Goal: Task Accomplishment & Management: Use online tool/utility

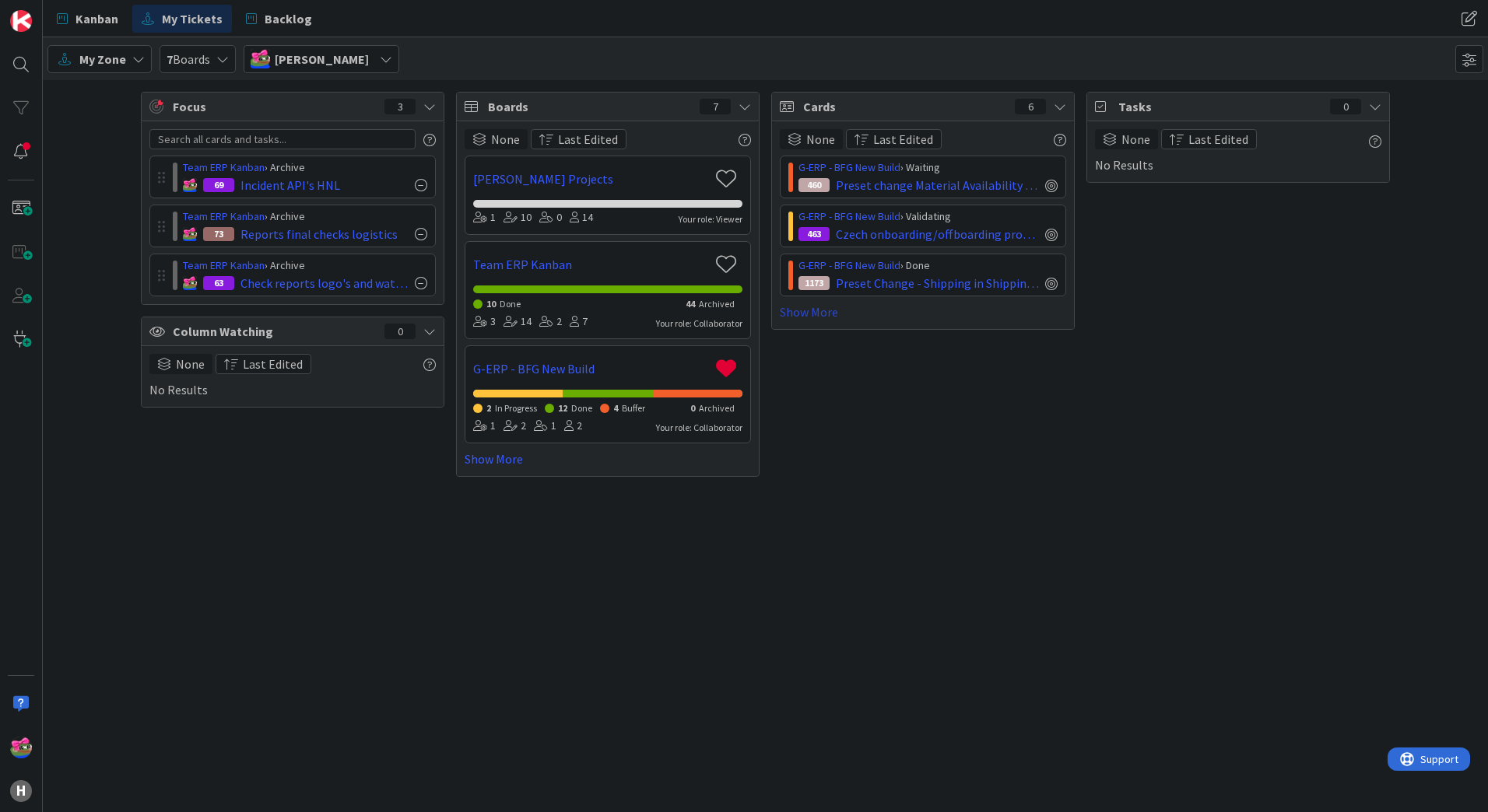
click at [821, 312] on link "Show More" at bounding box center [923, 311] width 286 height 19
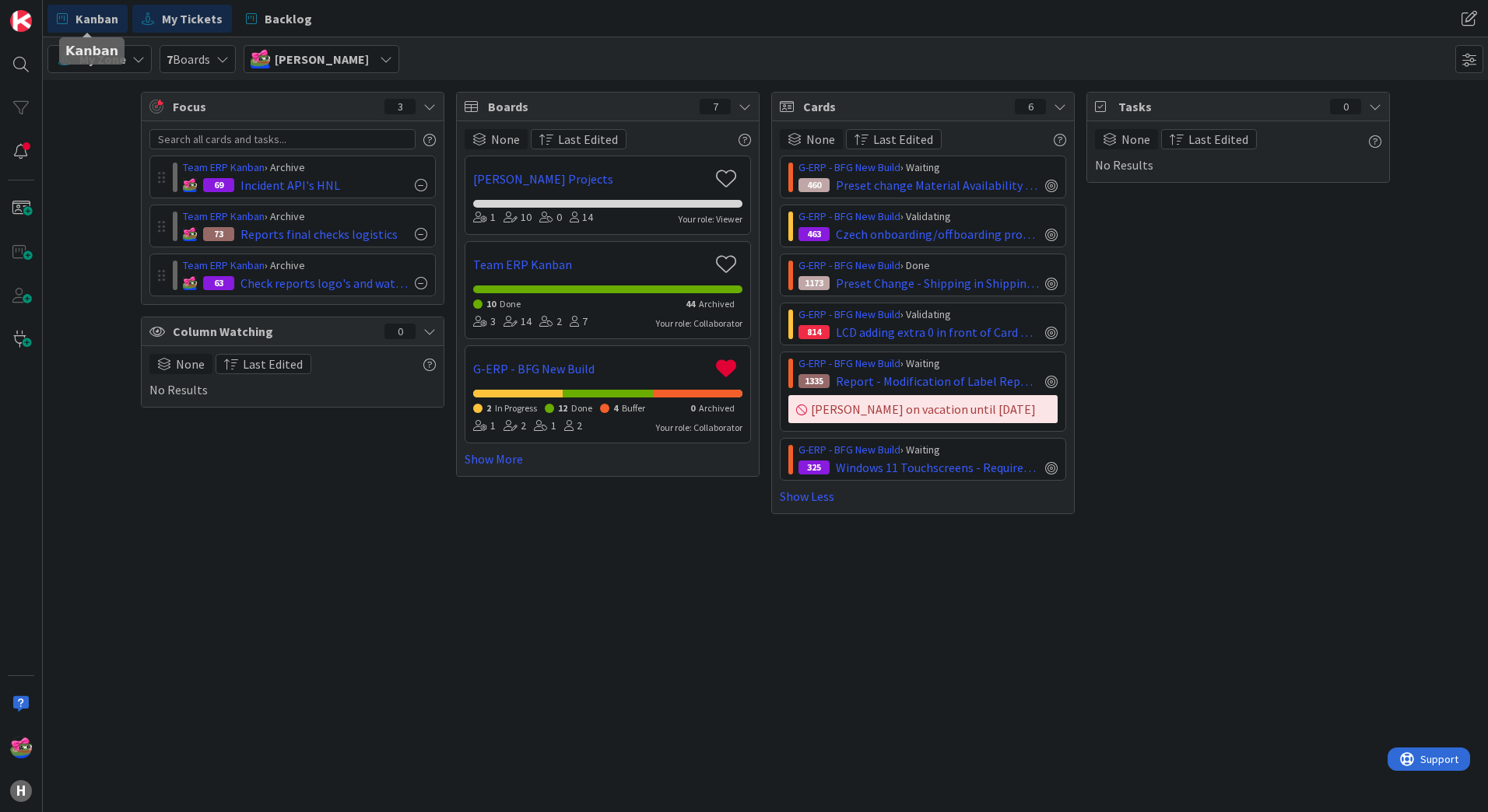
click at [85, 25] on span "Kanban" at bounding box center [97, 18] width 43 height 19
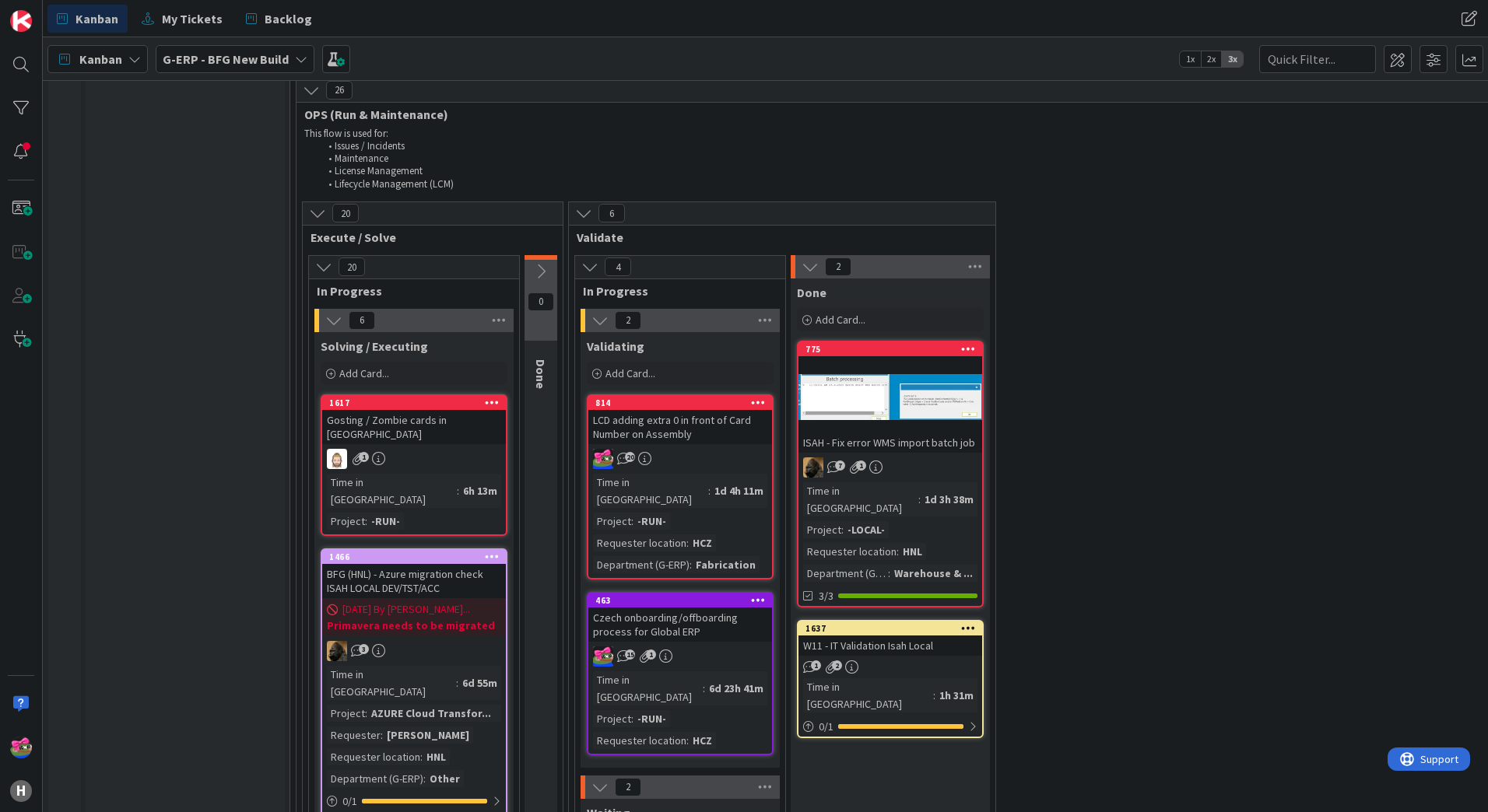
scroll to position [2567, 0]
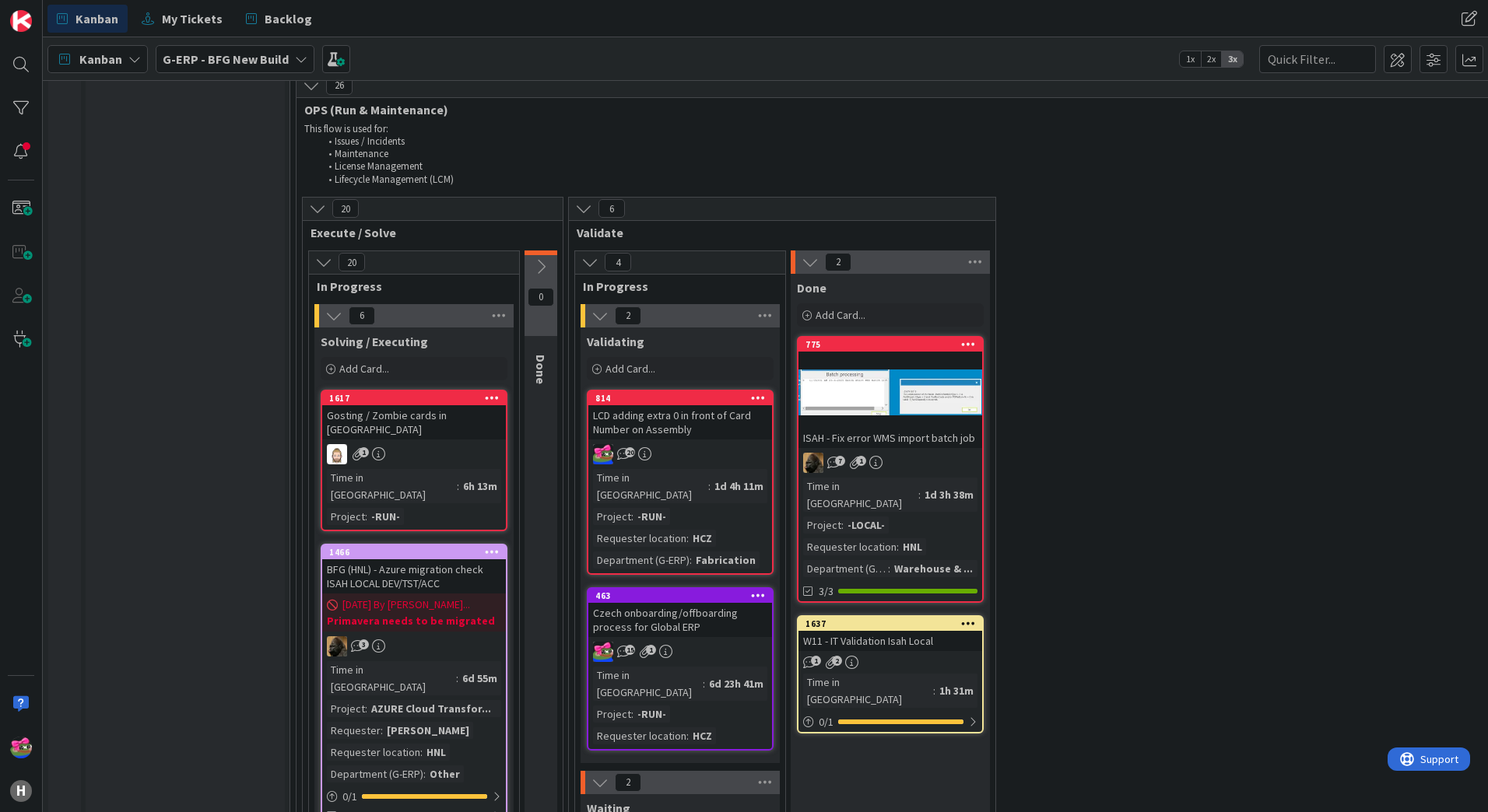
click at [759, 392] on icon at bounding box center [758, 397] width 14 height 11
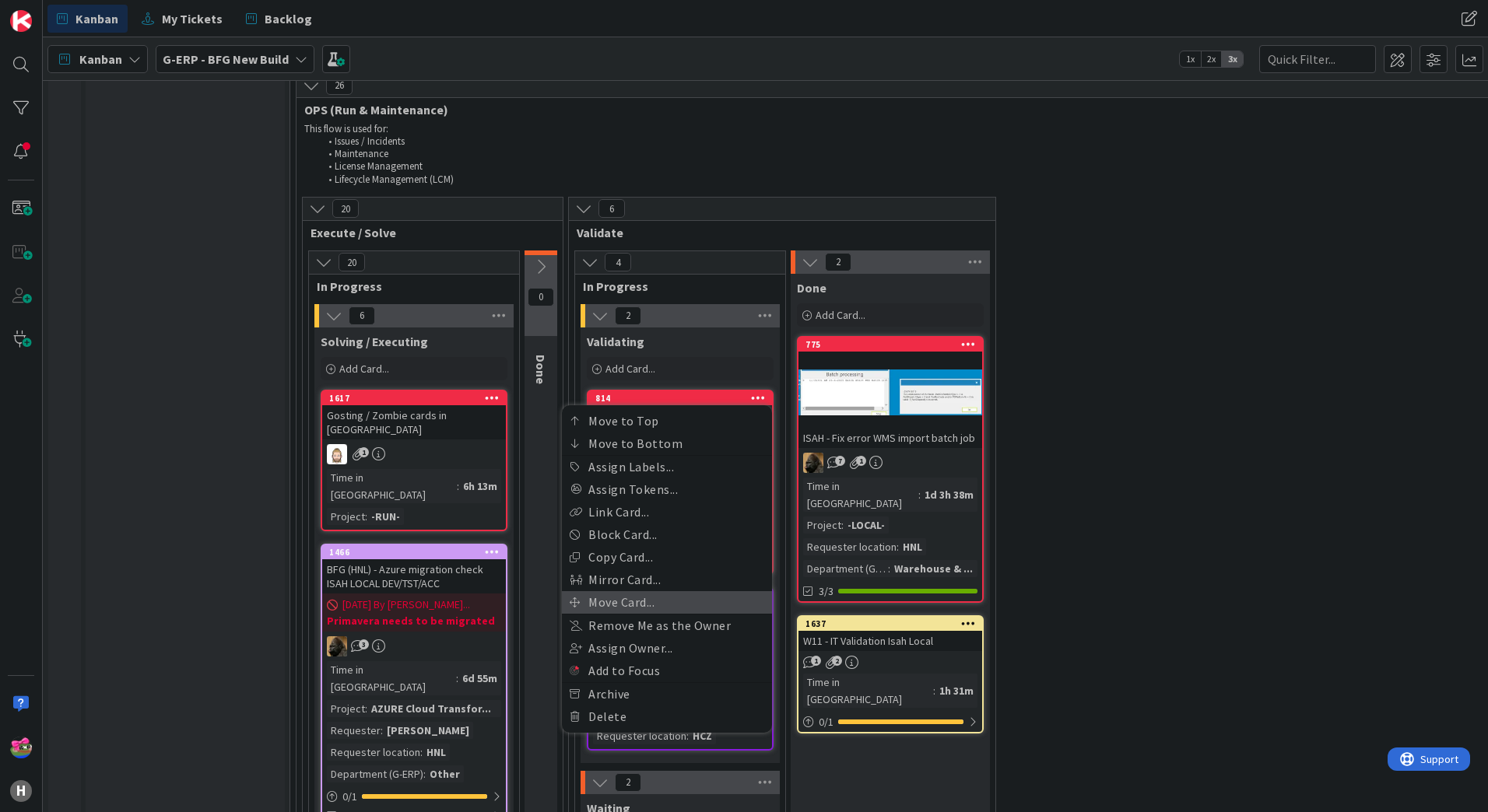
click at [624, 591] on link "Move Card..." at bounding box center [668, 602] width 211 height 22
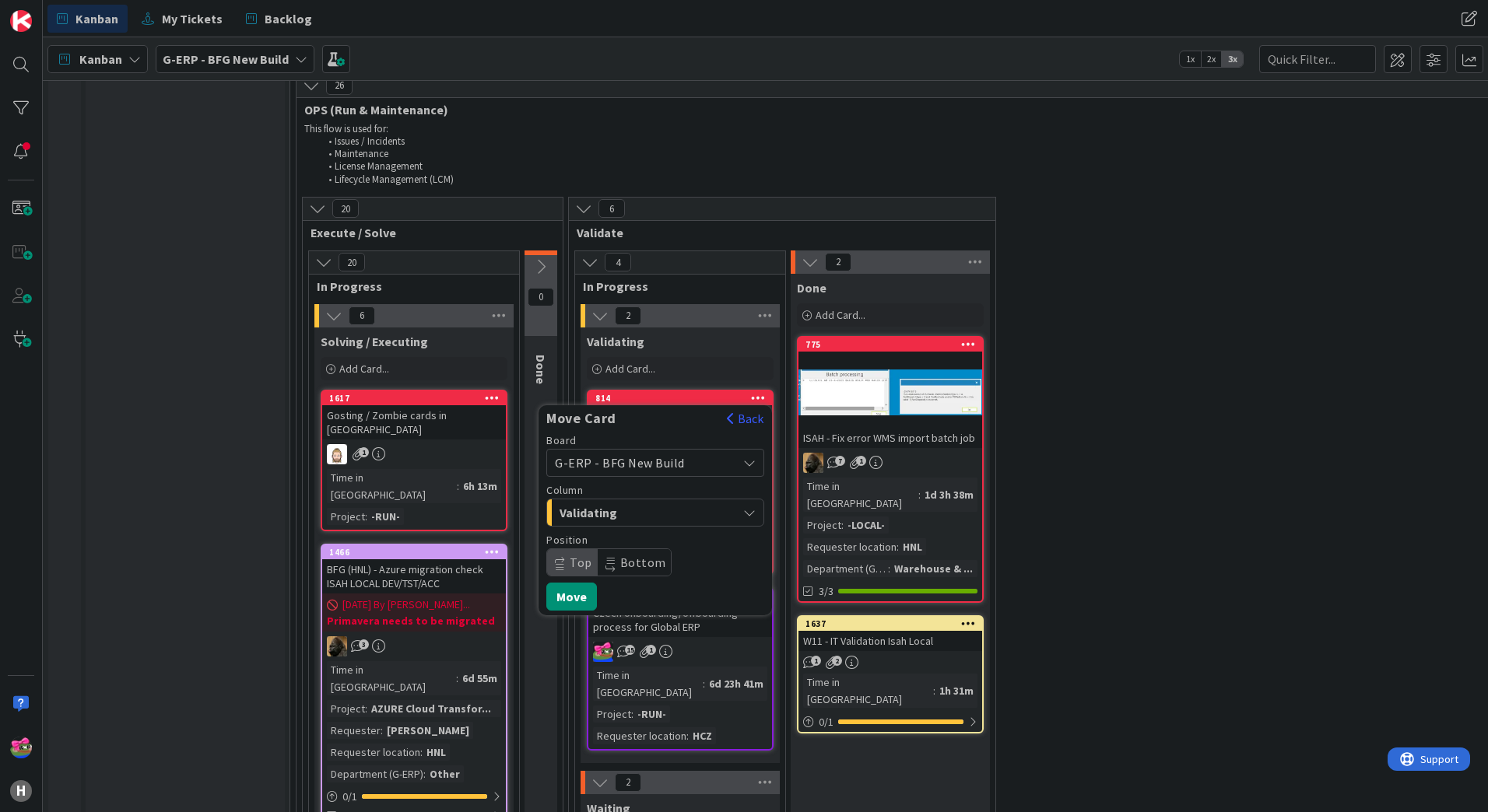
click at [704, 452] on span "G-ERP - BFG New Build" at bounding box center [642, 463] width 175 height 22
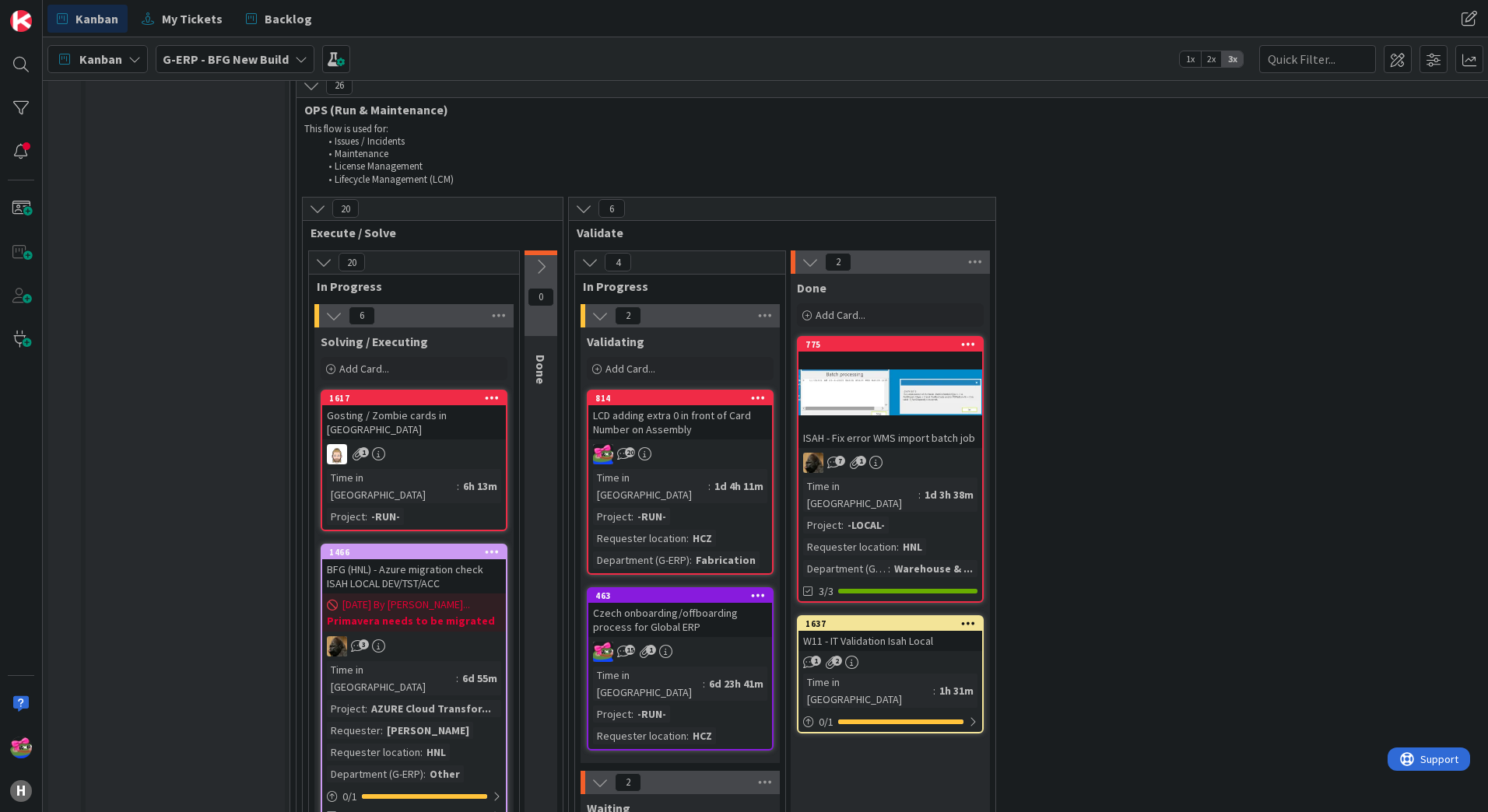
click at [755, 392] on icon at bounding box center [758, 397] width 14 height 11
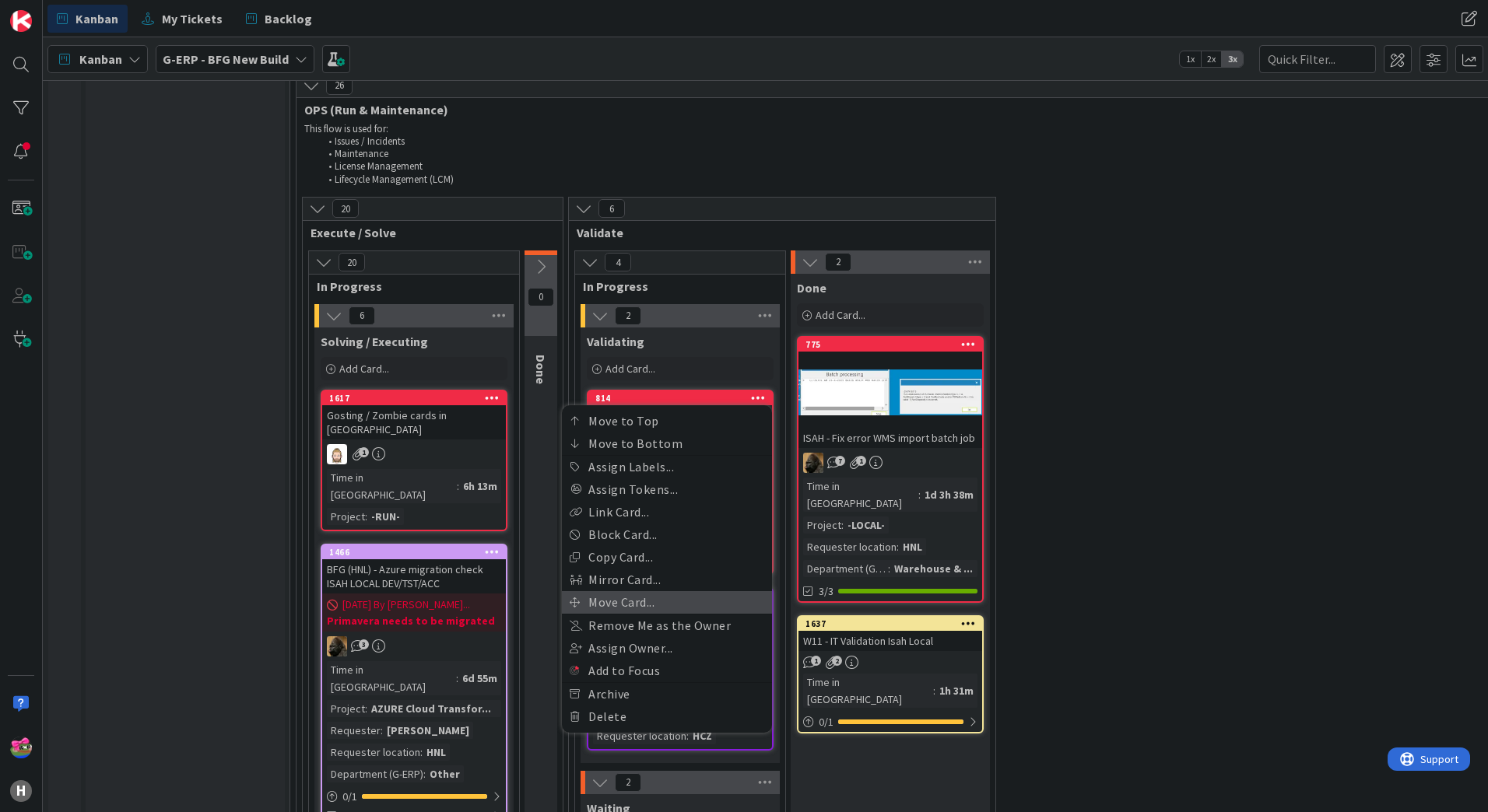
click at [637, 591] on link "Move Card..." at bounding box center [668, 602] width 211 height 22
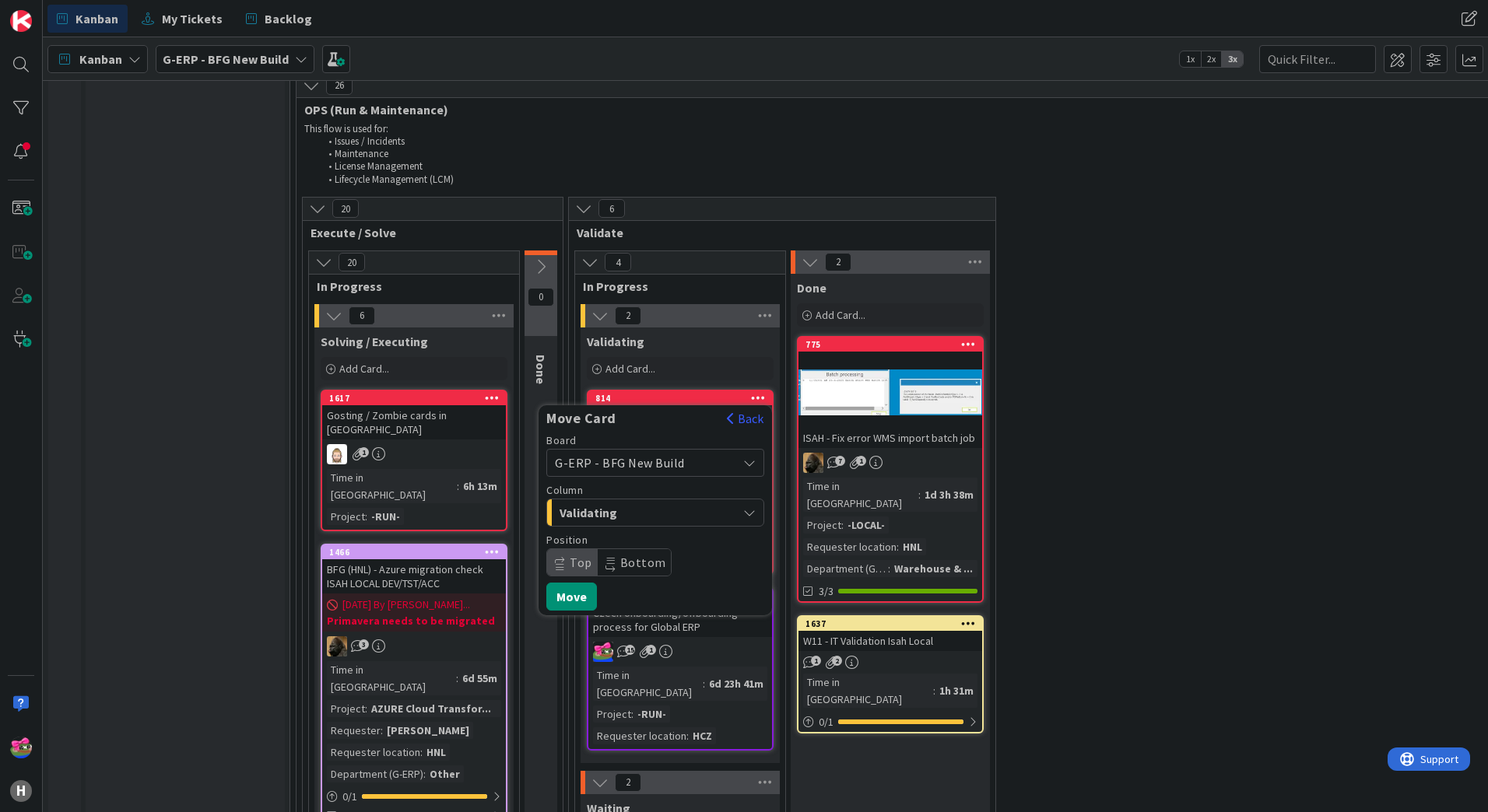
click at [654, 503] on span "Validating" at bounding box center [618, 513] width 117 height 20
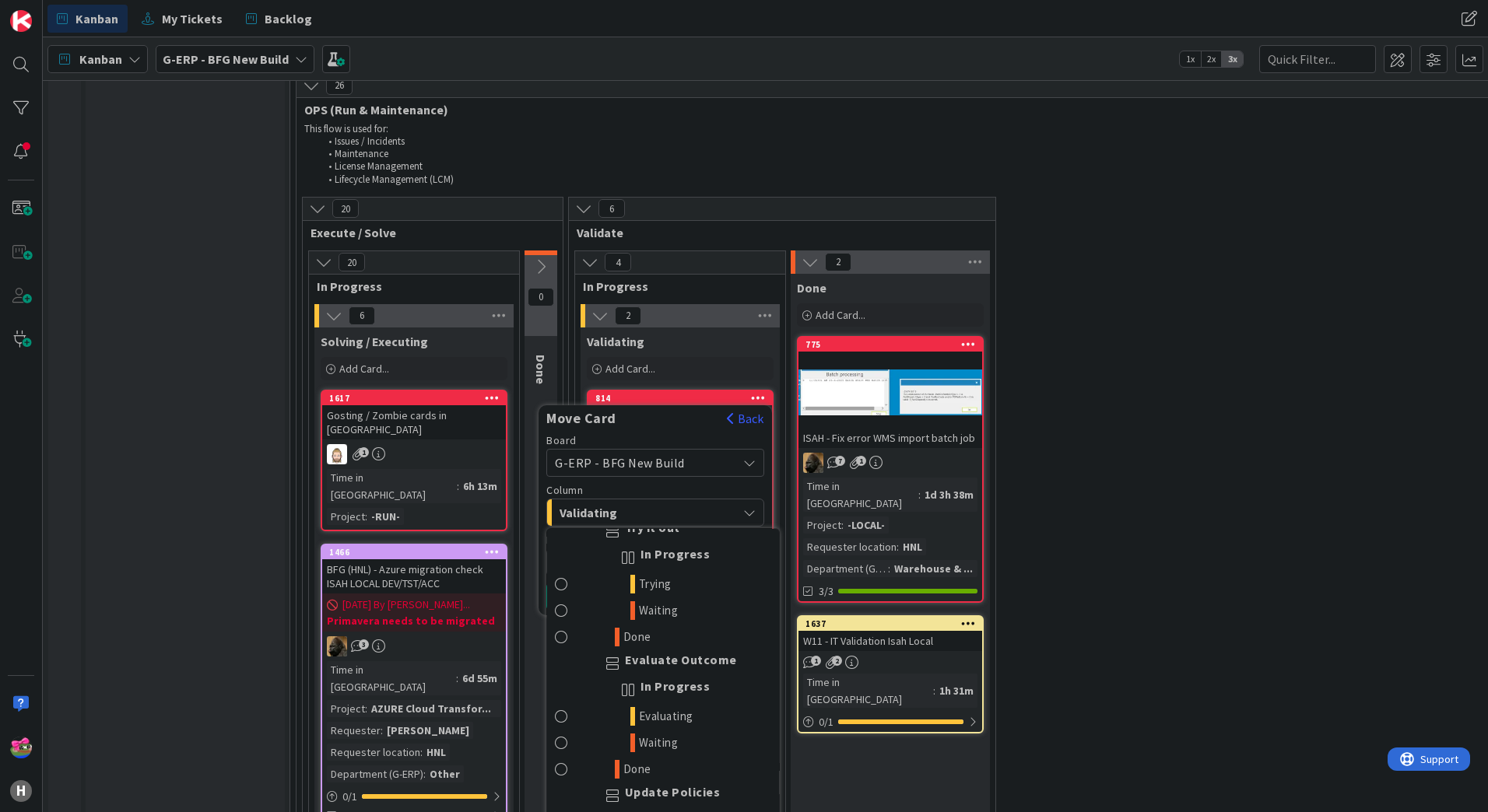
scroll to position [1898, 0]
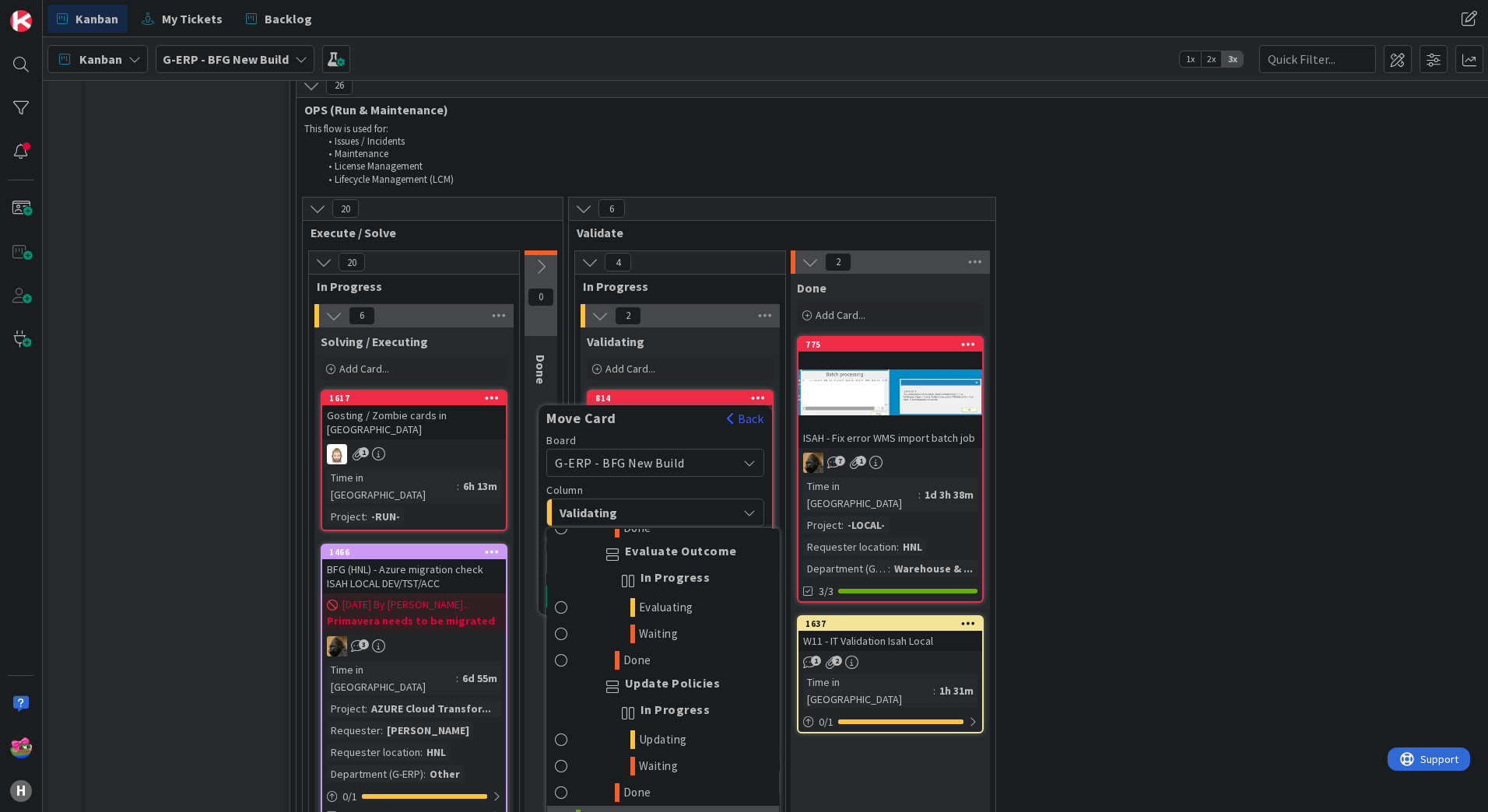
click at [560, 810] on span at bounding box center [561, 819] width 13 height 19
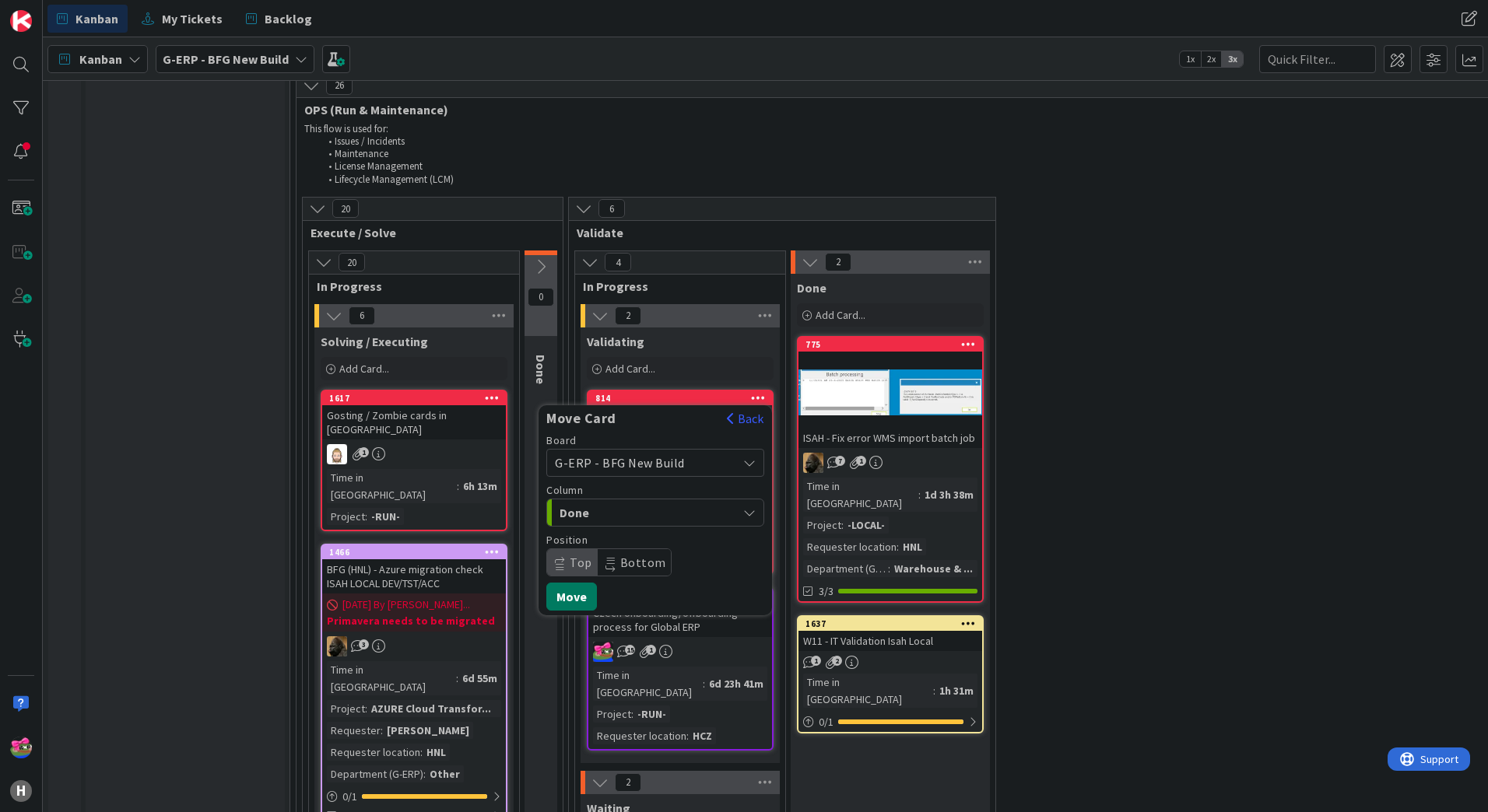
click at [576, 583] on button "Move" at bounding box center [571, 596] width 50 height 28
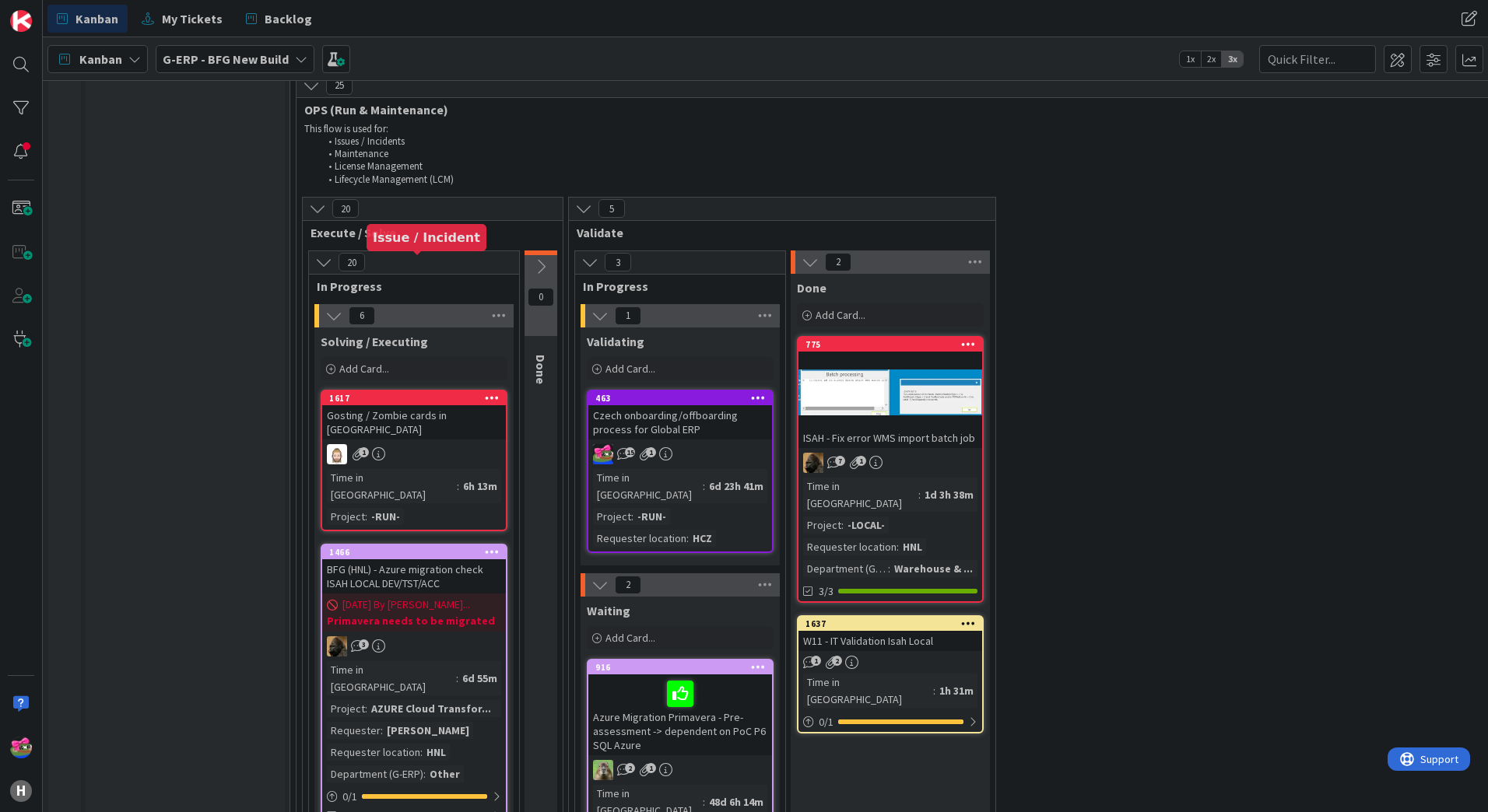
click at [404, 393] on div "1617" at bounding box center [417, 398] width 176 height 11
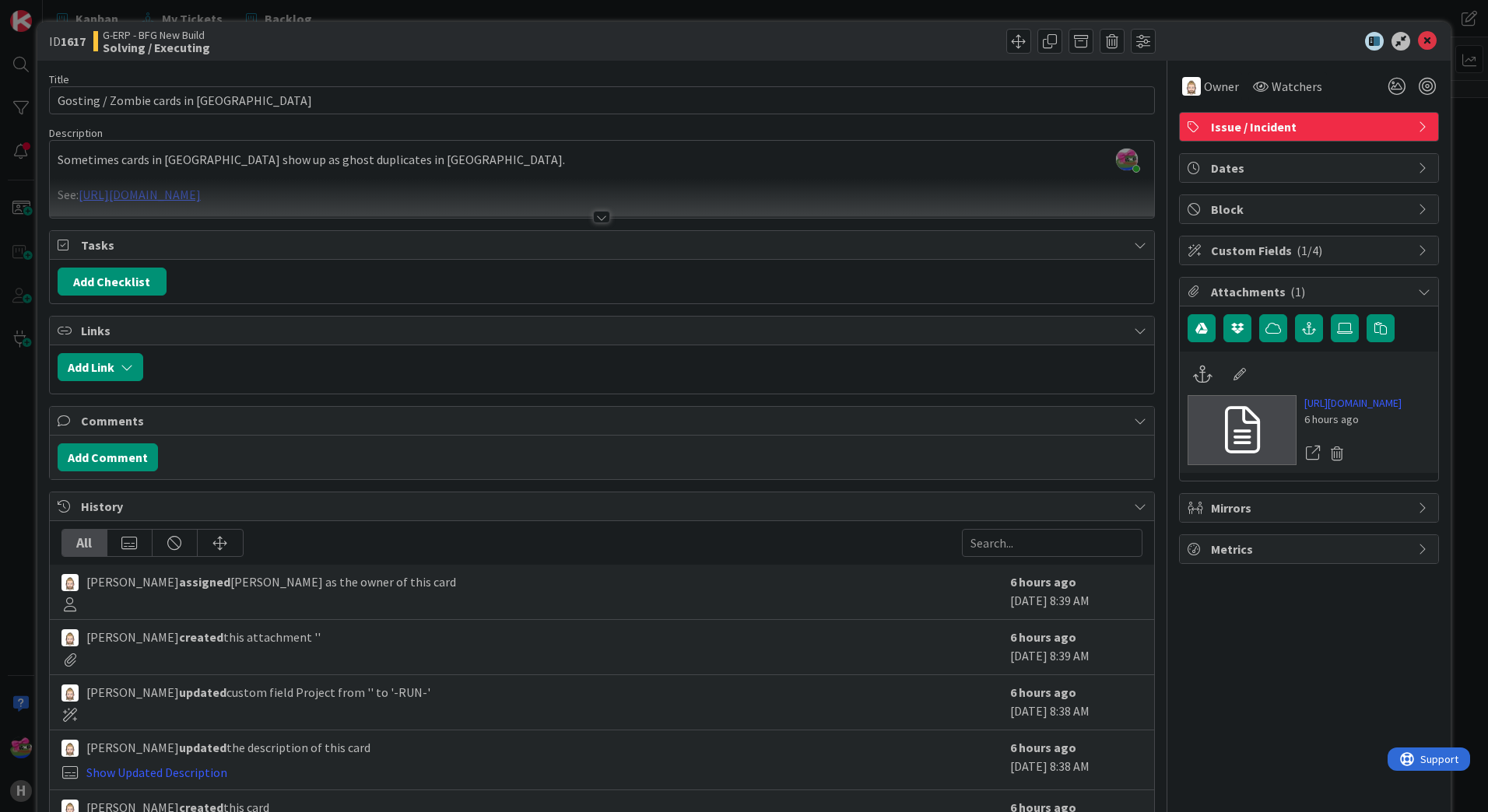
click at [583, 209] on div at bounding box center [601, 198] width 1104 height 40
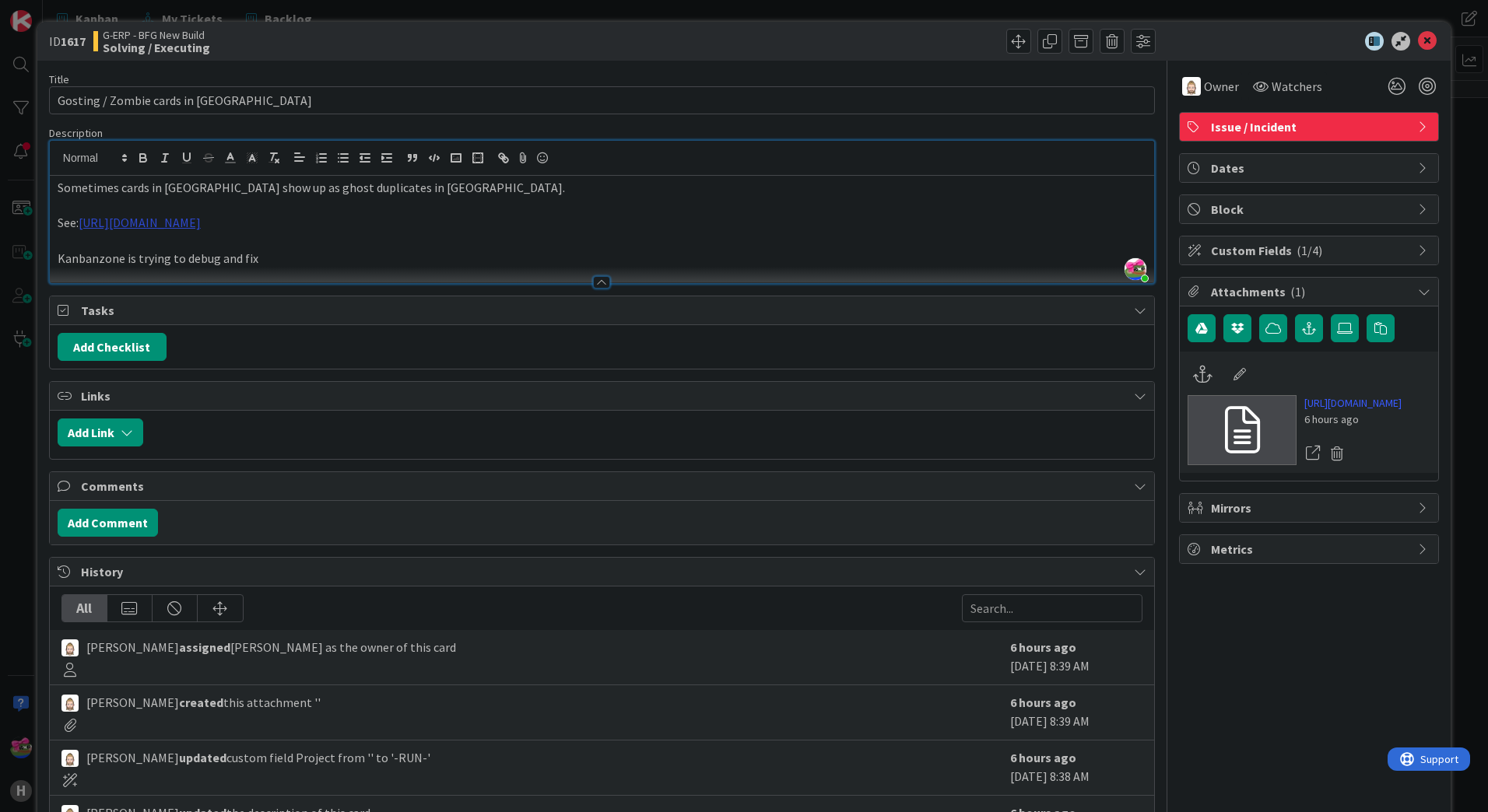
click at [148, 224] on link "https://www.canva.com/design/DAGv1j-hN6g/egKk7b_5u3e4qn-N4NZOWg/watch?utm_conte…" at bounding box center [139, 222] width 122 height 15
click at [330, 267] on link "https://www.canva.com/design/DAGv1j-hN6g/egKk7b_5u3e4qn-N4NZOWg/watch?utlId=h27…" at bounding box center [301, 271] width 107 height 20
click at [1418, 33] on icon at bounding box center [1427, 40] width 19 height 19
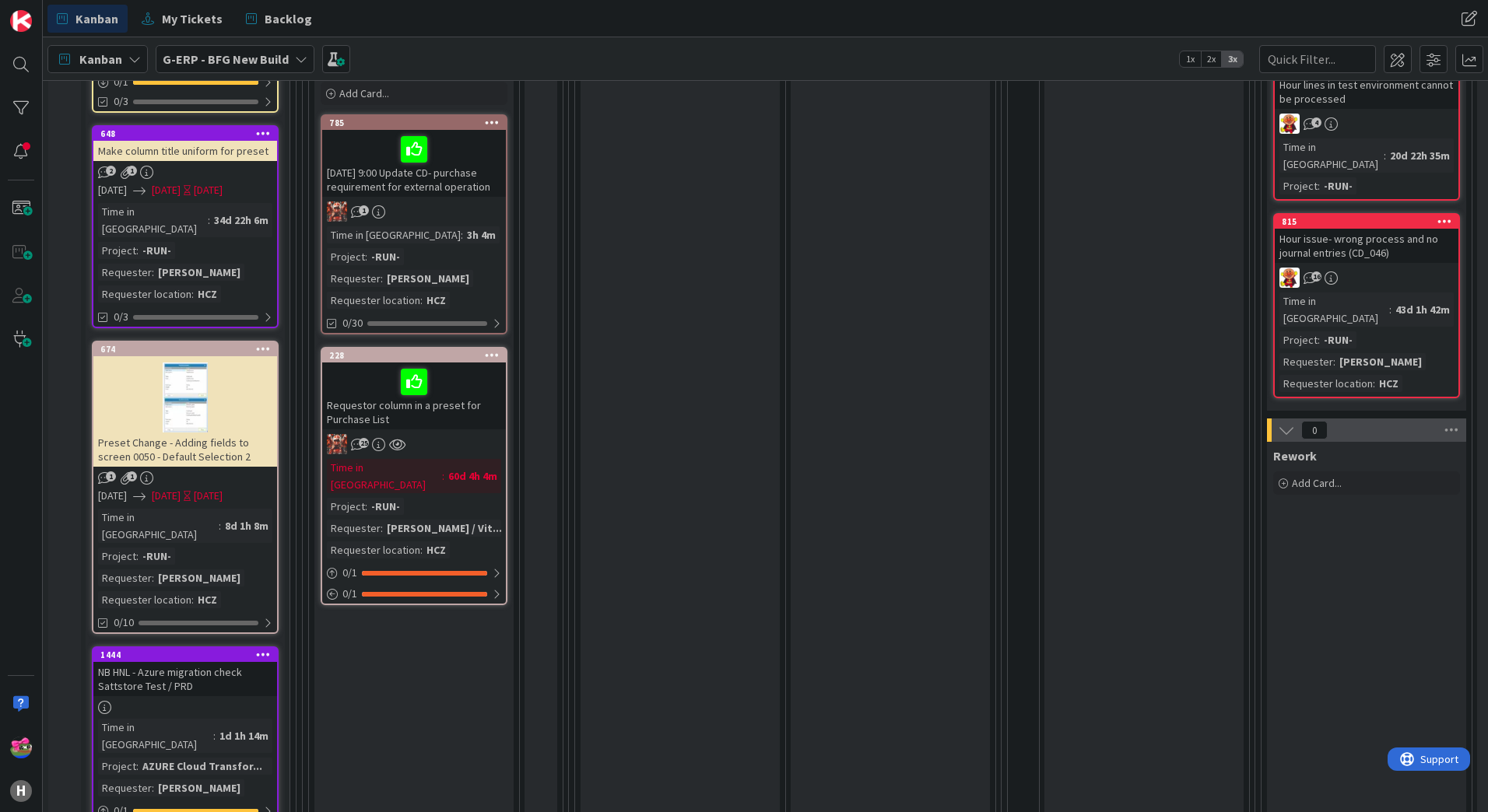
scroll to position [545, 0]
